Goal: Task Accomplishment & Management: Manage account settings

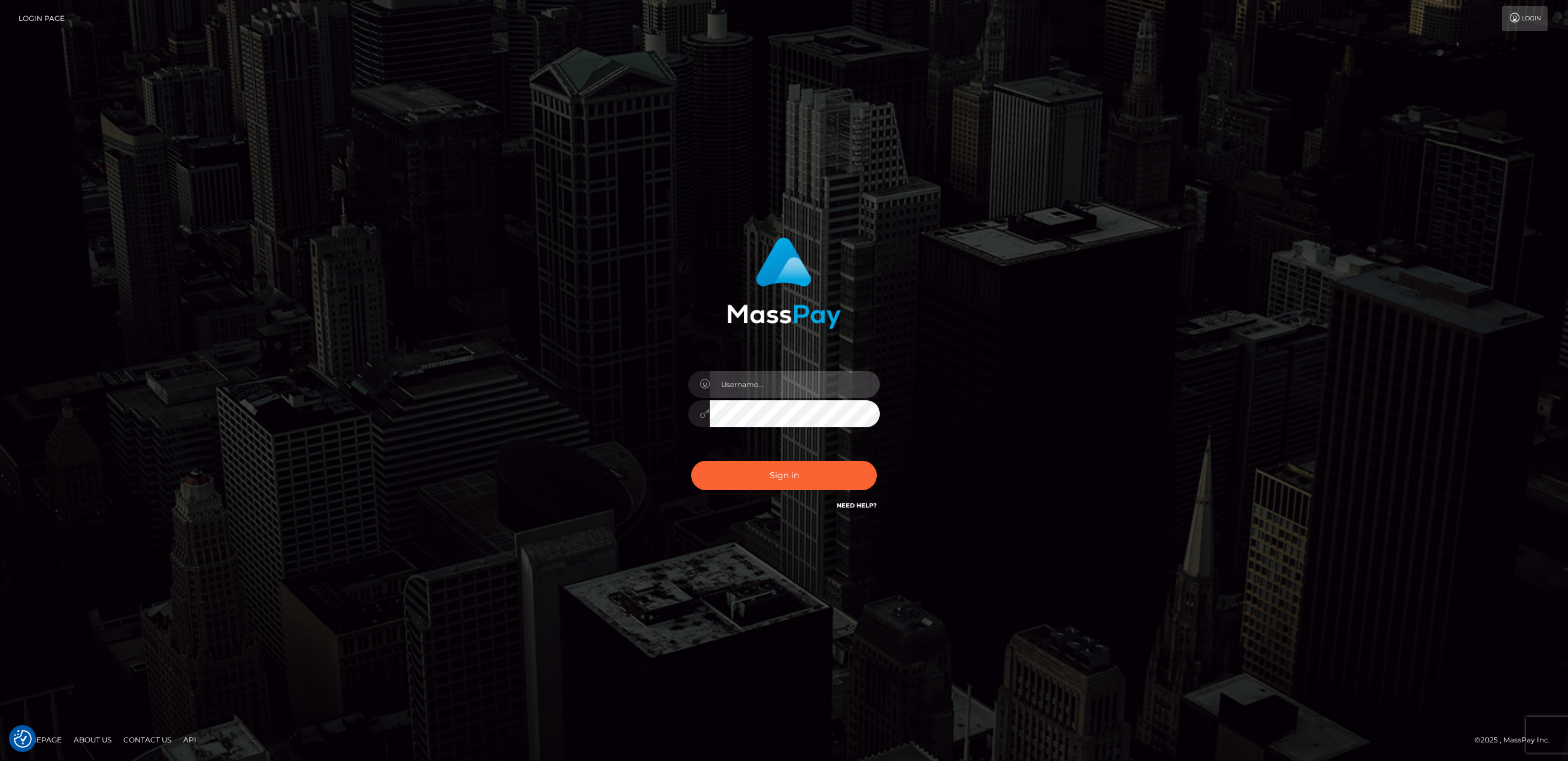
type input "pouyam"
click at [538, 237] on div "pouyam Sign in" at bounding box center [783, 380] width 683 height 305
drag, startPoint x: 797, startPoint y: 529, endPoint x: 797, endPoint y: 504, distance: 25.0
click at [797, 529] on form "pouyam" at bounding box center [784, 380] width 315 height 305
click at [789, 480] on button "Sign in" at bounding box center [784, 475] width 186 height 30
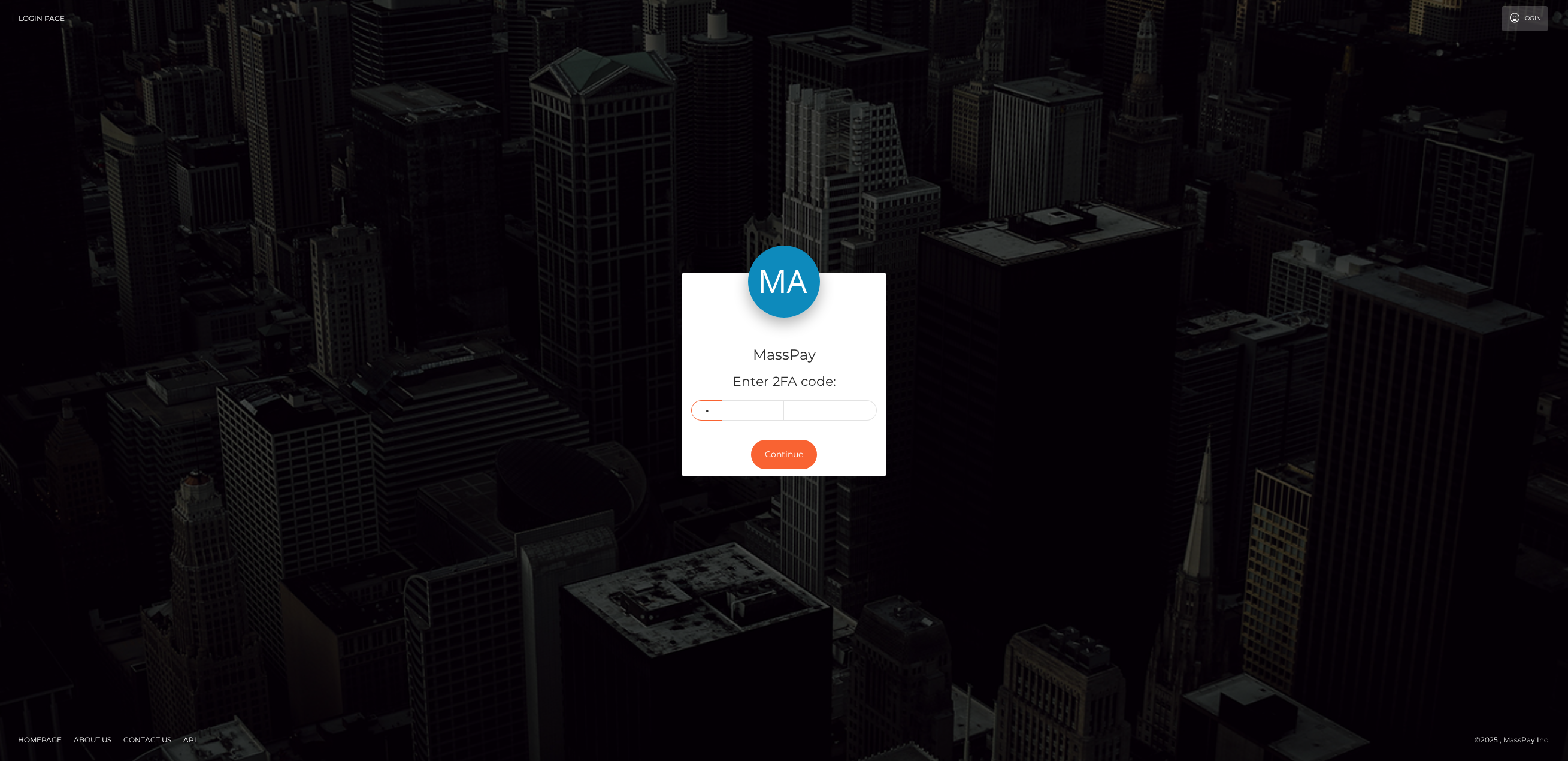
type input "4"
type input "9"
type input "4"
type input "8"
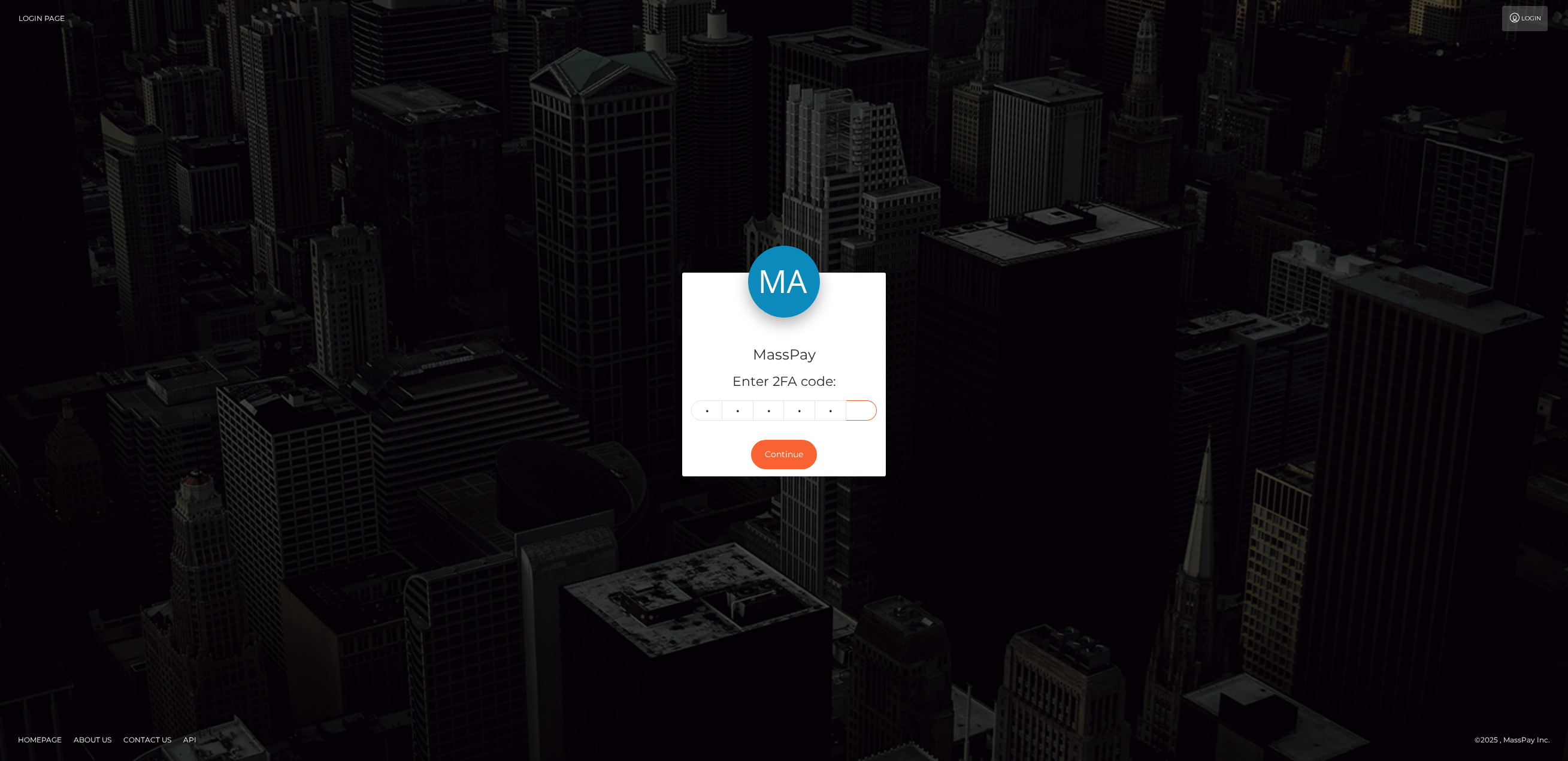
type input "5"
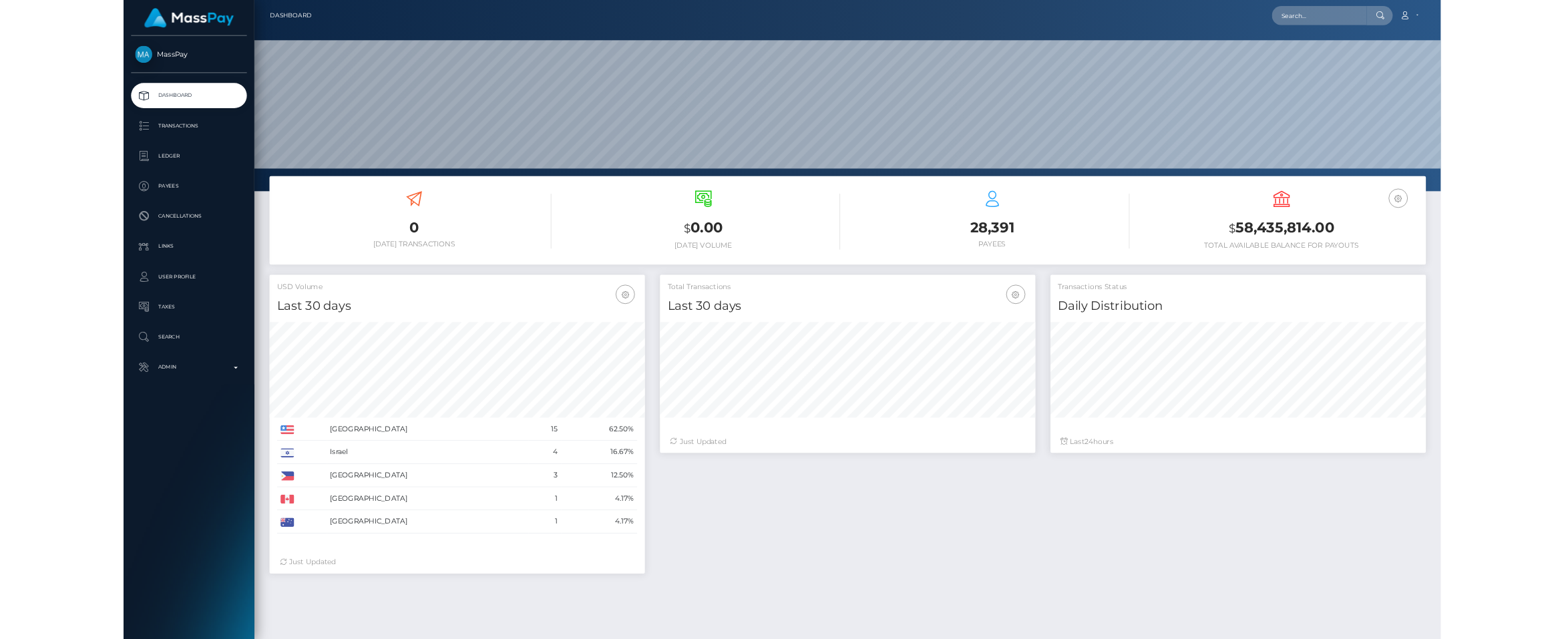
scroll to position [237, 498]
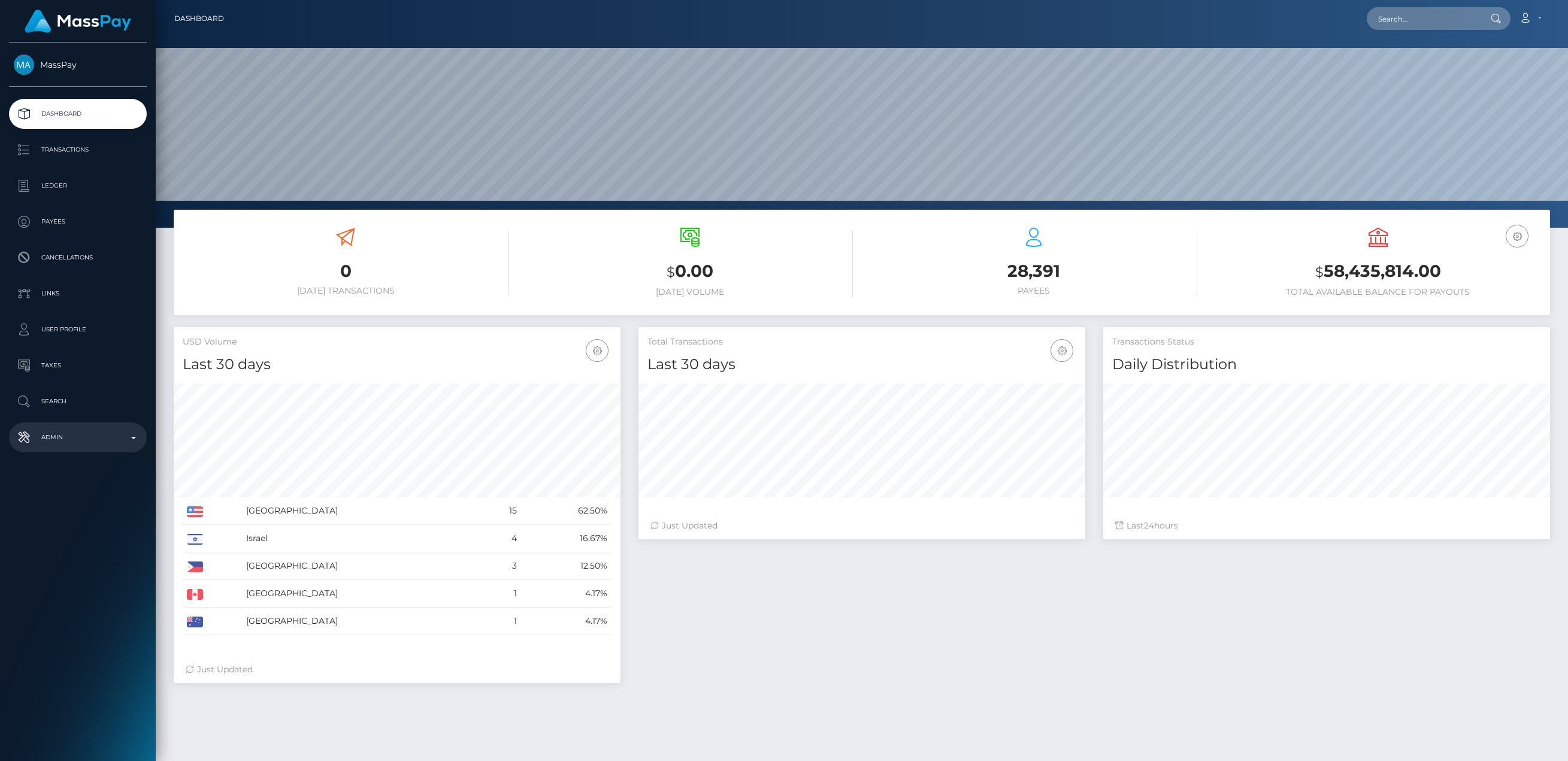
click at [101, 429] on p "Admin" at bounding box center [77, 437] width 128 height 18
click at [106, 477] on span "Clients" at bounding box center [77, 477] width 128 height 13
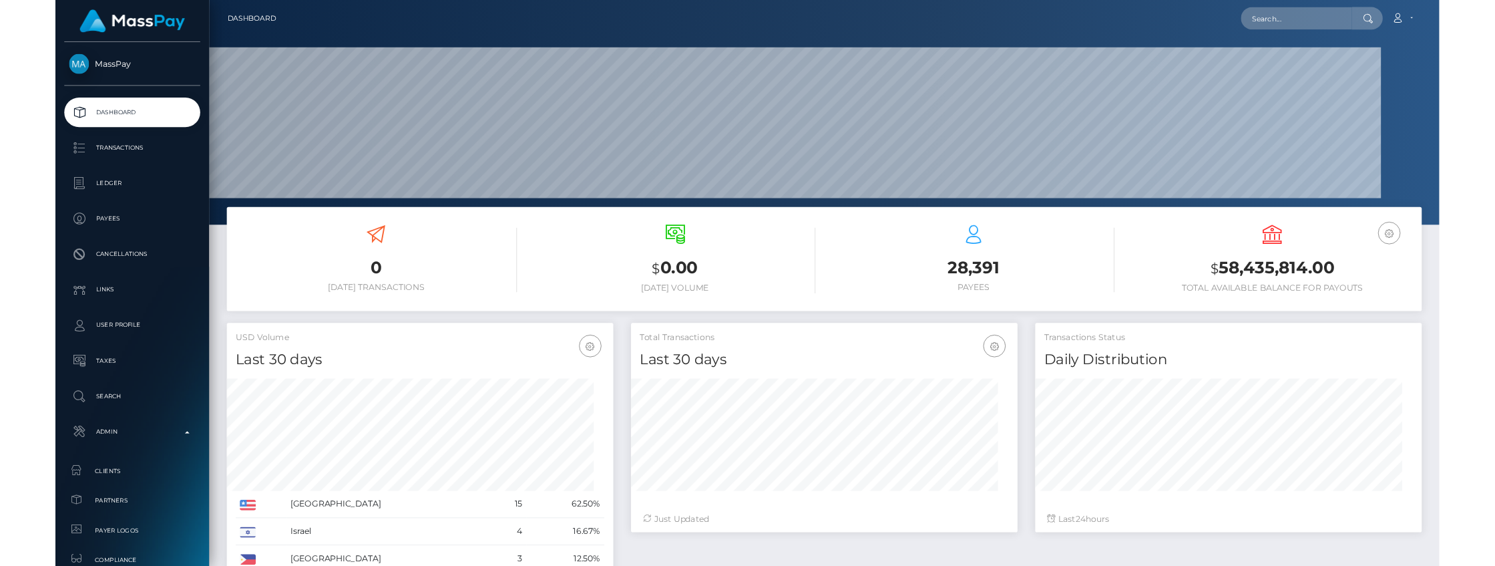
scroll to position [0, 0]
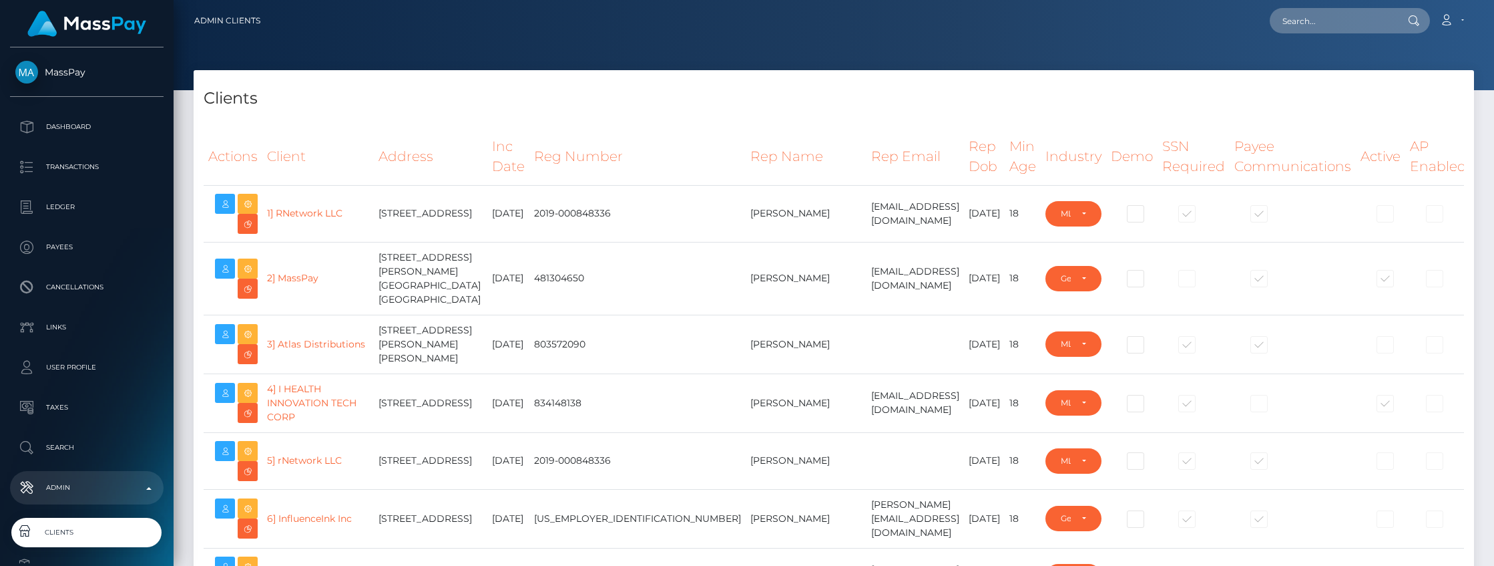
select select "223"
type input "pouyam"
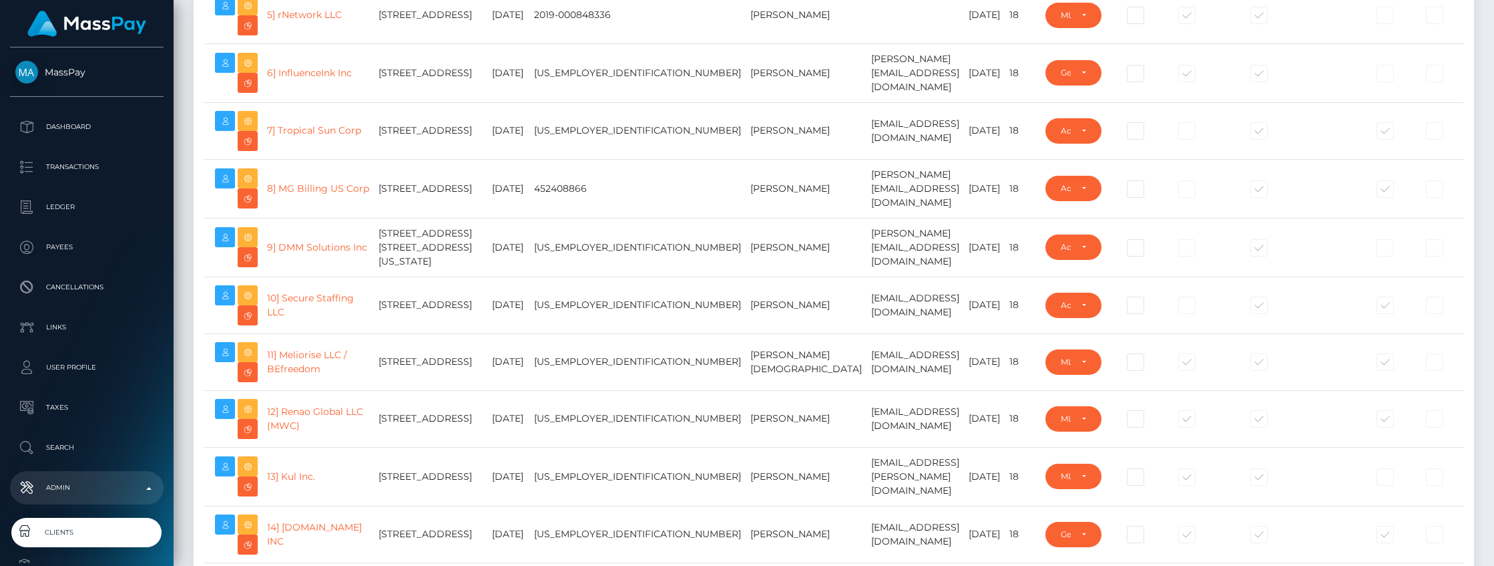
click at [1474, 554] on div "Admin Clients Loading... Loading..." at bounding box center [834, 283] width 1321 height 566
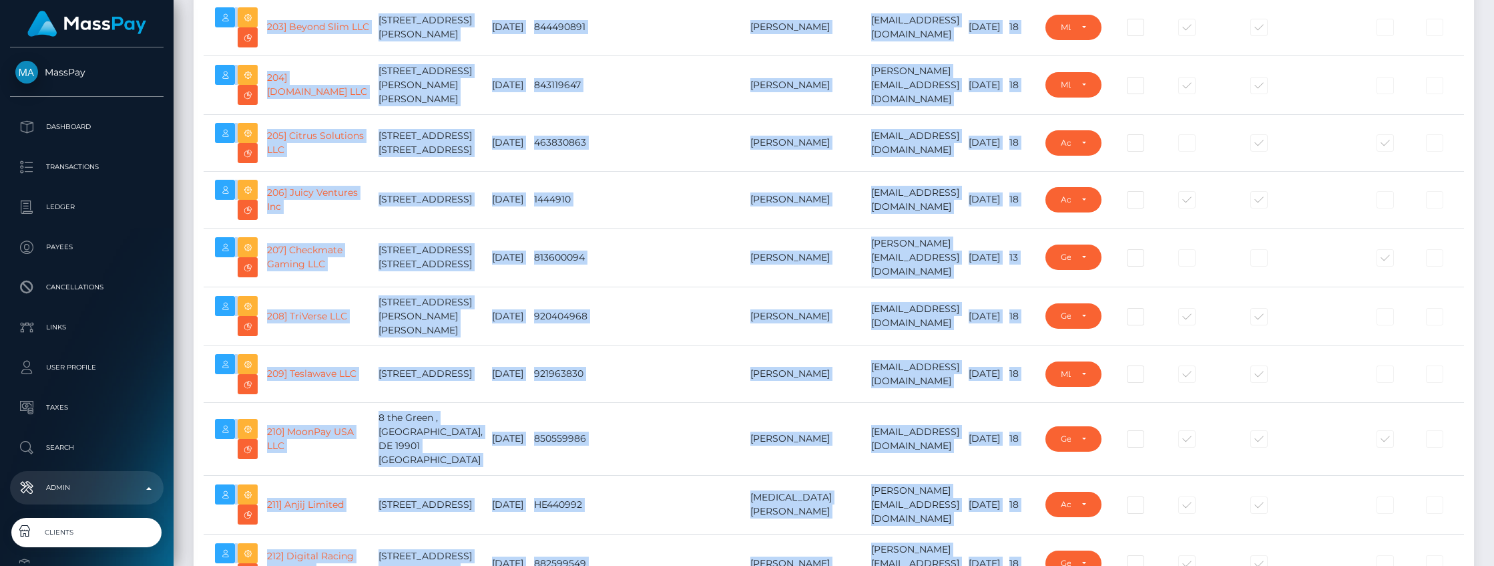
scroll to position [22786, 0]
